Goal: Transaction & Acquisition: Purchase product/service

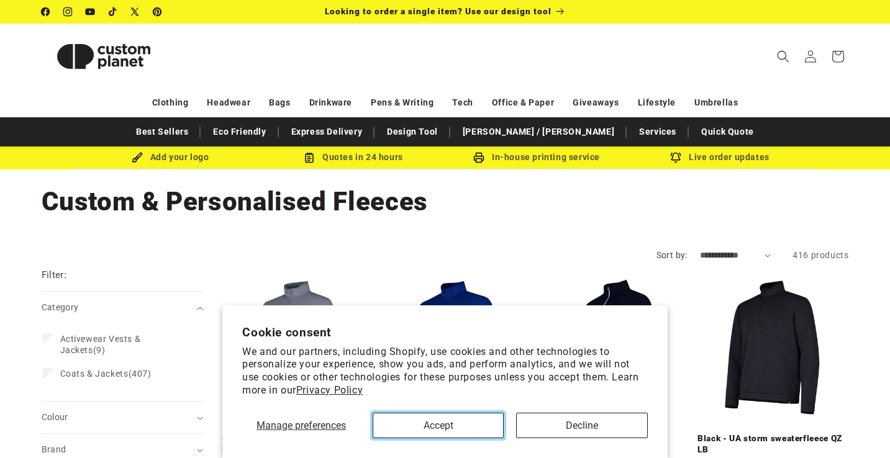
click at [461, 423] on button "Accept" at bounding box center [438, 425] width 131 height 25
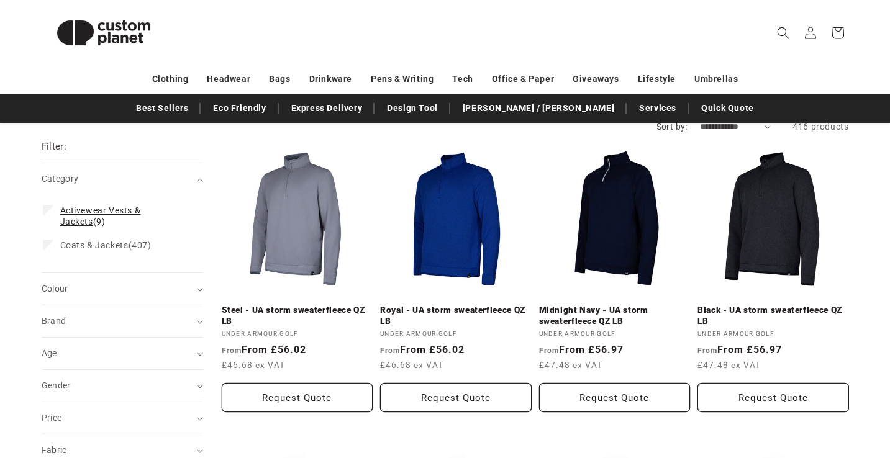
scroll to position [94, 0]
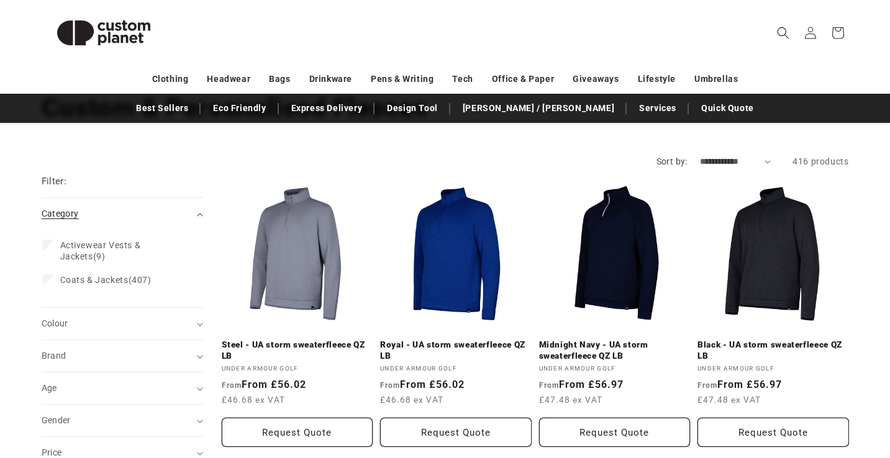
click at [199, 211] on summary "Category (0)" at bounding box center [122, 214] width 161 height 32
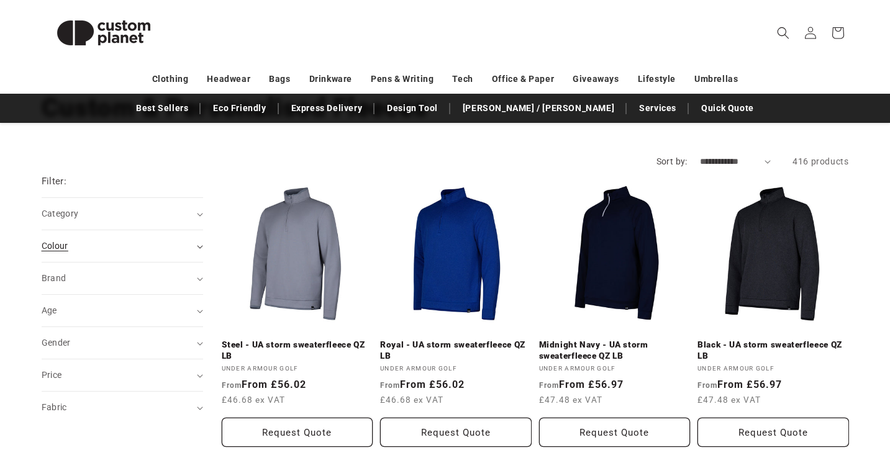
click at [184, 244] on div "Colour (0)" at bounding box center [117, 246] width 151 height 13
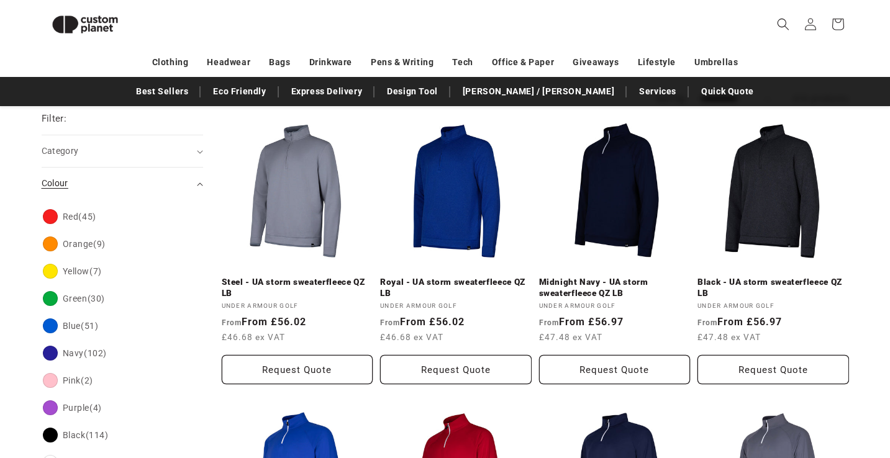
scroll to position [131, 0]
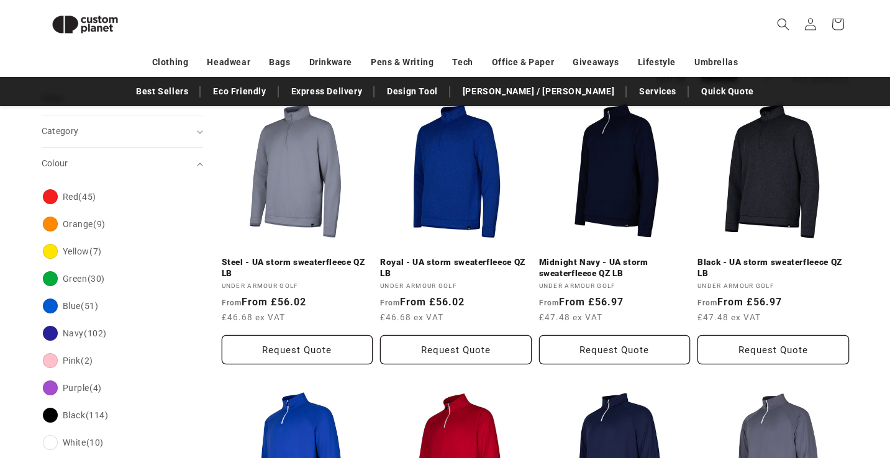
scroll to position [160, 0]
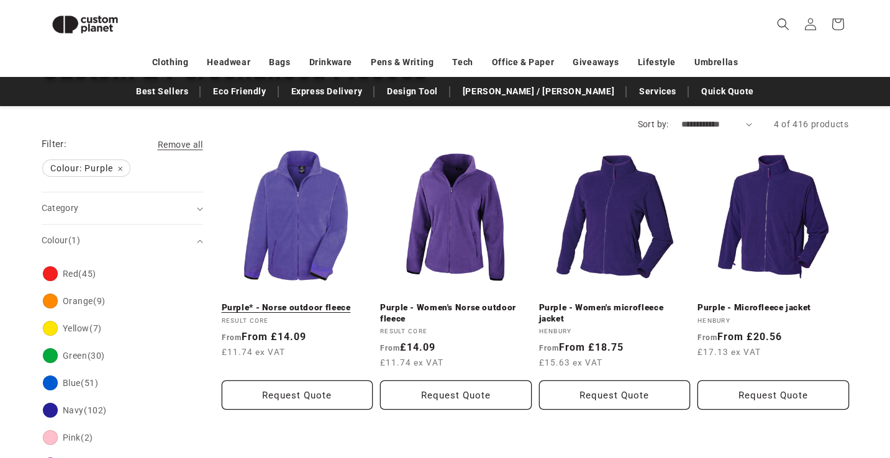
scroll to position [113, 0]
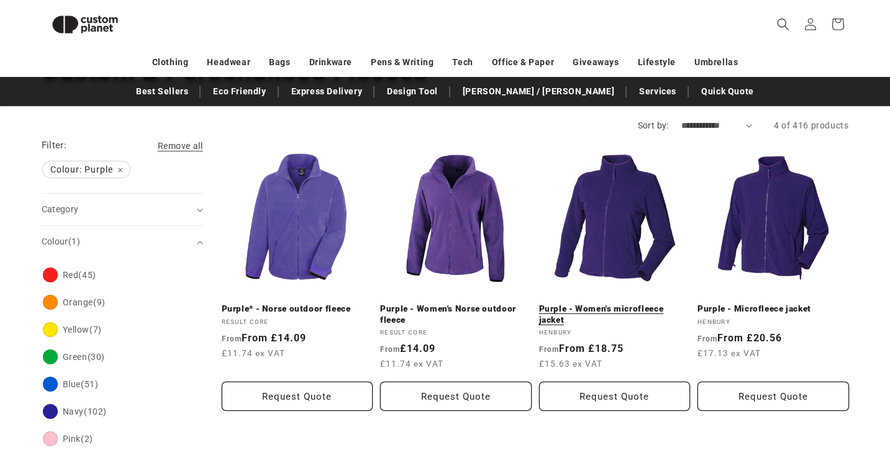
click at [629, 304] on link "Purple - Women's microfleece jacket" at bounding box center [615, 315] width 152 height 22
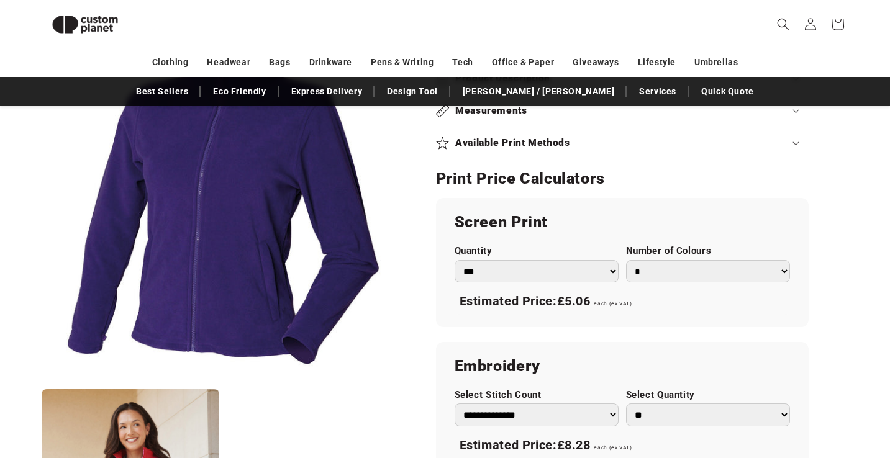
scroll to position [628, 0]
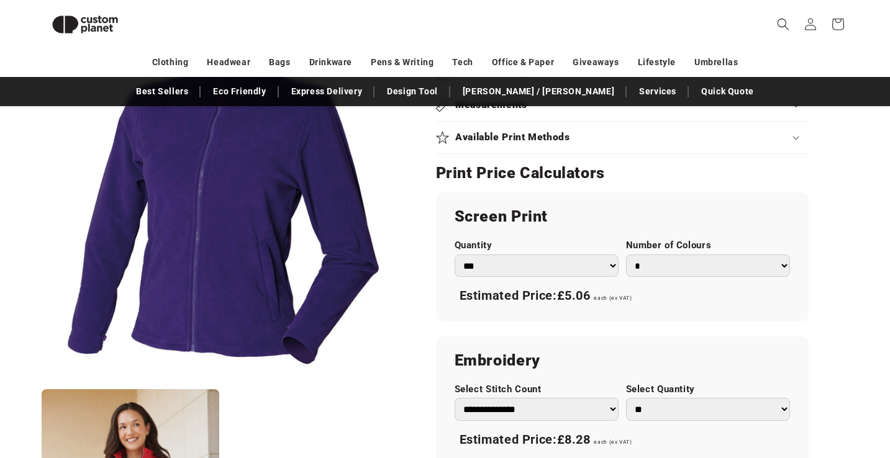
click at [505, 268] on select "*** *** *** **** **** **** ***** *****" at bounding box center [537, 266] width 164 height 23
click at [455, 255] on select "*** *** *** **** **** **** ***** *****" at bounding box center [537, 266] width 164 height 23
